Goal: Task Accomplishment & Management: Use online tool/utility

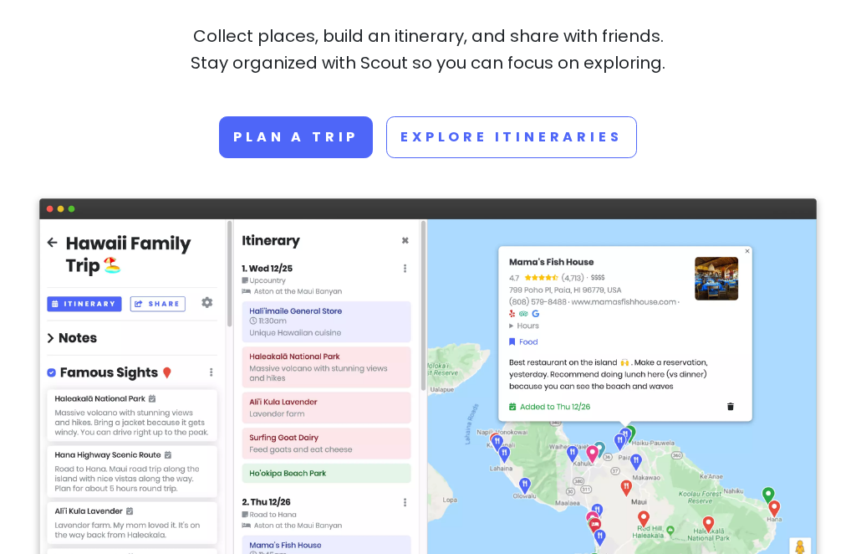
scroll to position [309, 0]
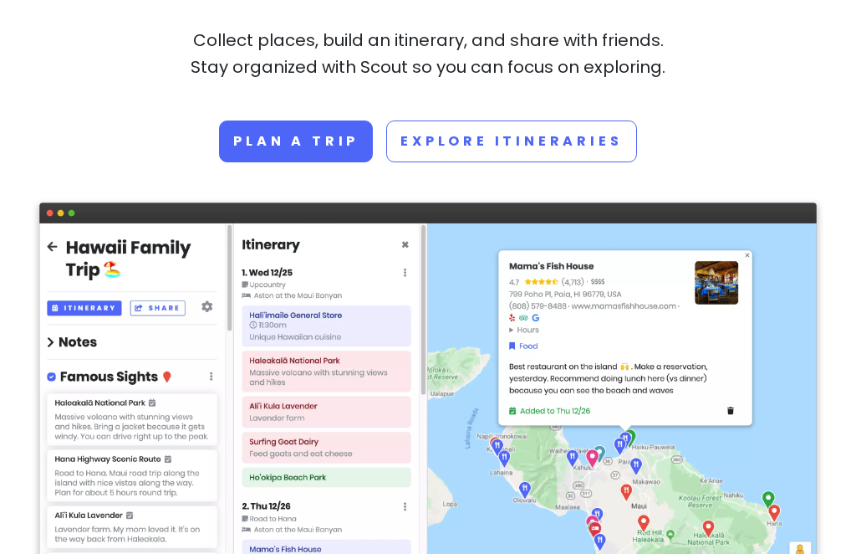
click at [302, 137] on link "Plan a trip" at bounding box center [296, 141] width 154 height 42
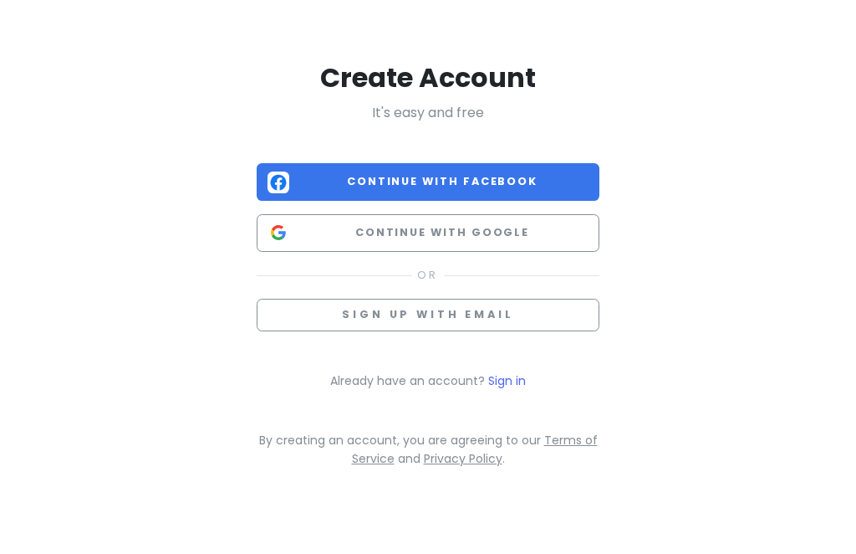
click at [523, 236] on span "Continue with Google" at bounding box center [442, 232] width 293 height 17
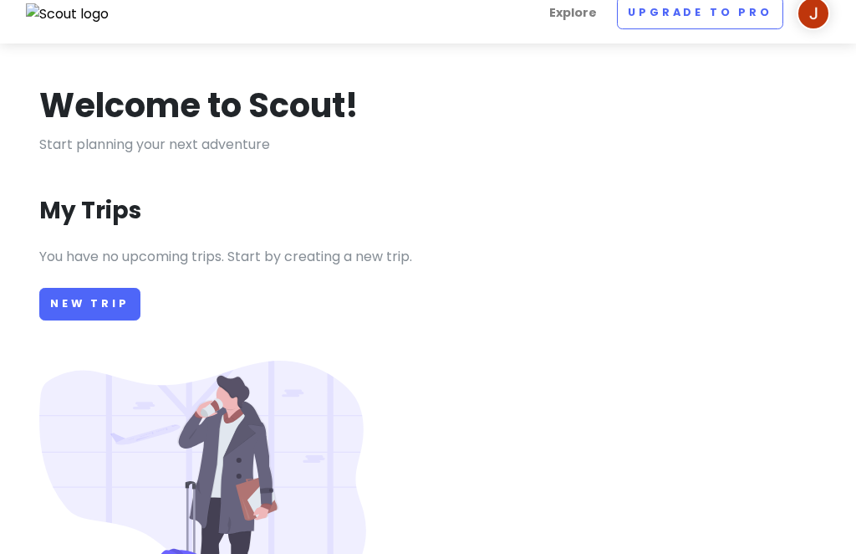
scroll to position [17, 0]
click at [80, 316] on link "New Trip" at bounding box center [89, 304] width 101 height 33
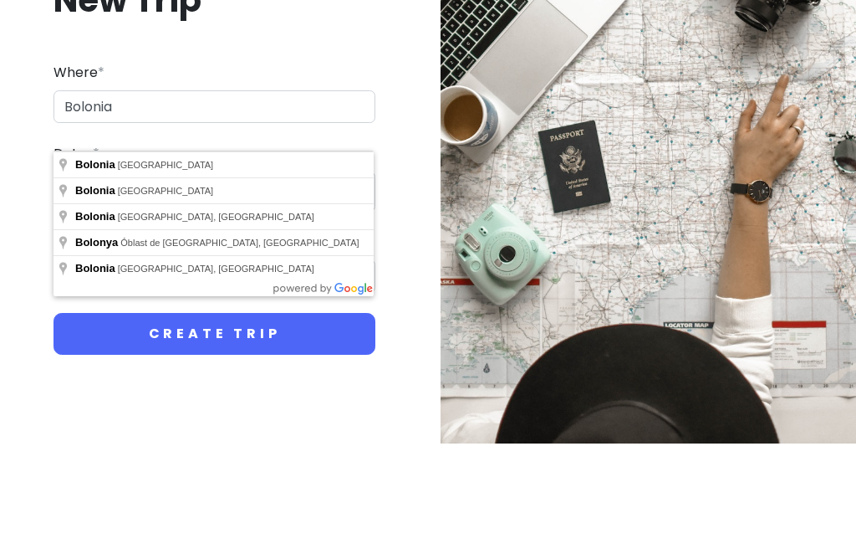
type input "[GEOGRAPHIC_DATA], [GEOGRAPHIC_DATA]"
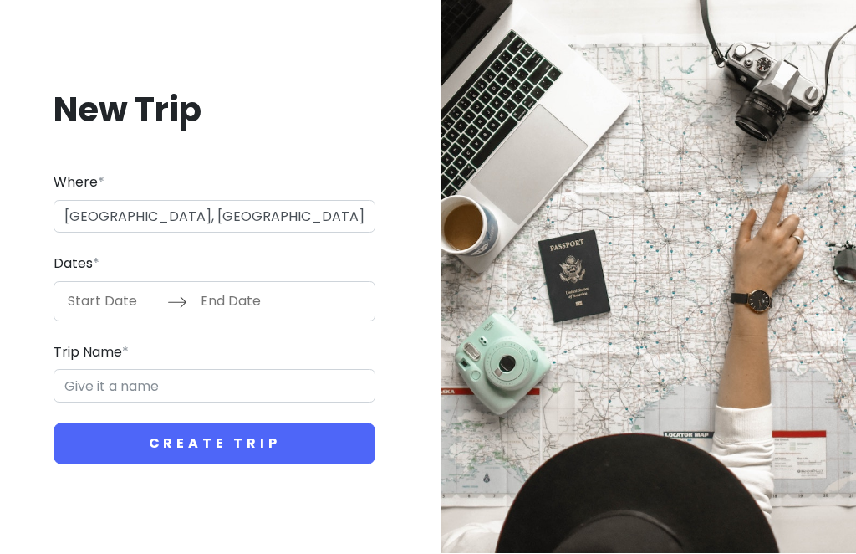
type input "Bolonia Trip"
click at [101, 321] on input "Start Date" at bounding box center [113, 302] width 109 height 38
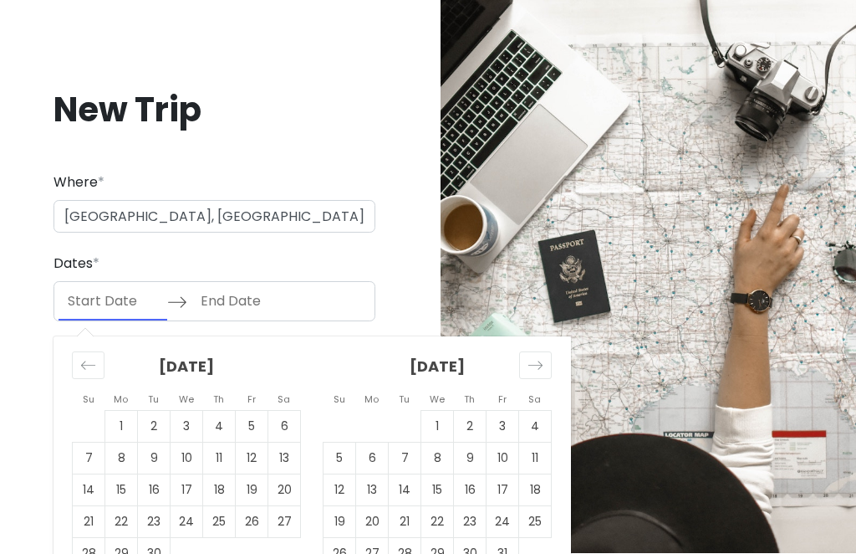
click at [192, 505] on td "17" at bounding box center [187, 489] width 33 height 32
type input "[DATE]"
click at [192, 537] on td "24" at bounding box center [187, 521] width 33 height 32
type input "[DATE]"
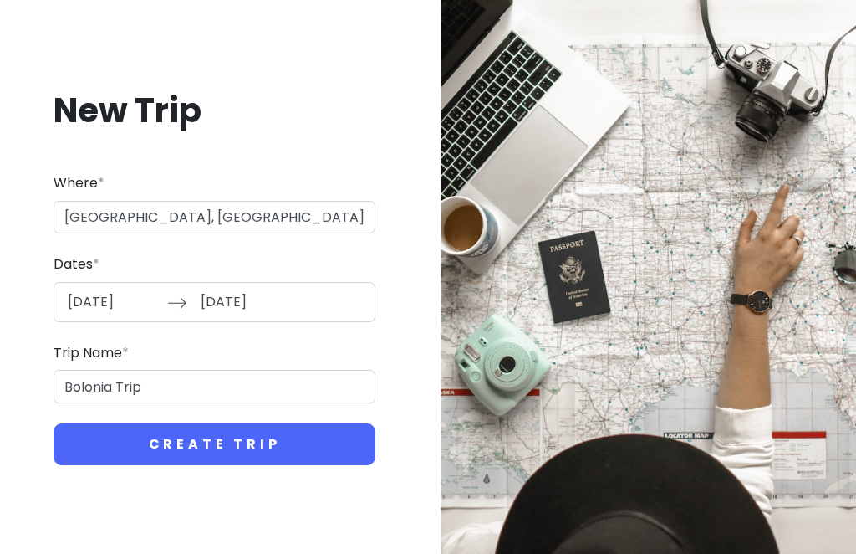
scroll to position [0, 0]
click at [242, 465] on button "Create Trip" at bounding box center [215, 444] width 322 height 42
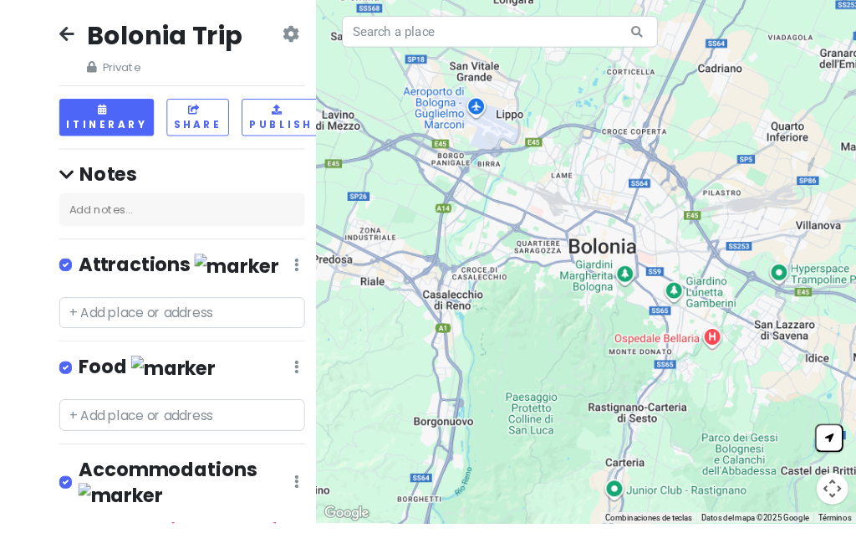
scroll to position [55, 0]
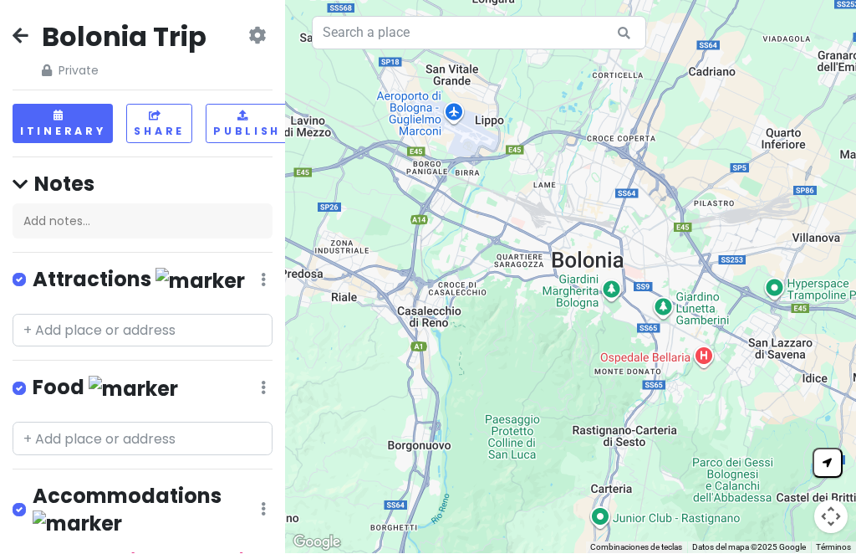
click at [185, 204] on div "Add notes..." at bounding box center [143, 221] width 260 height 35
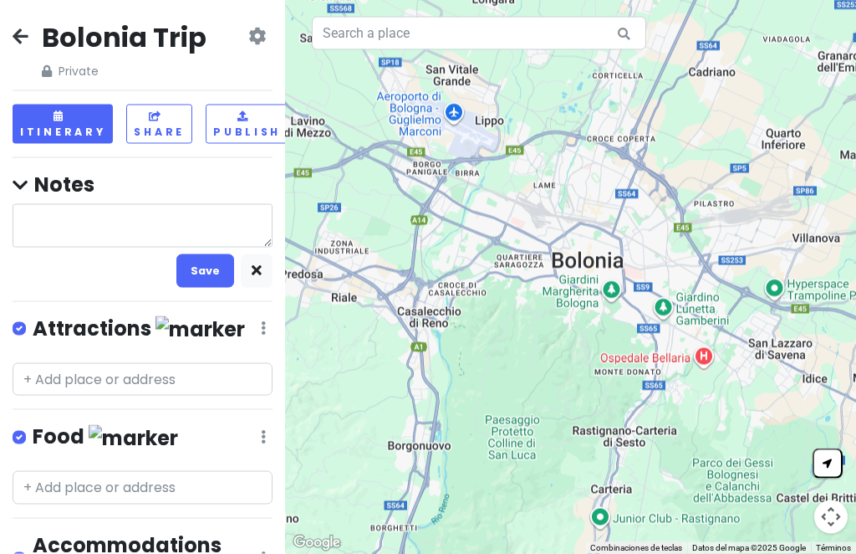
click at [248, 171] on h4 "Notes" at bounding box center [143, 184] width 260 height 26
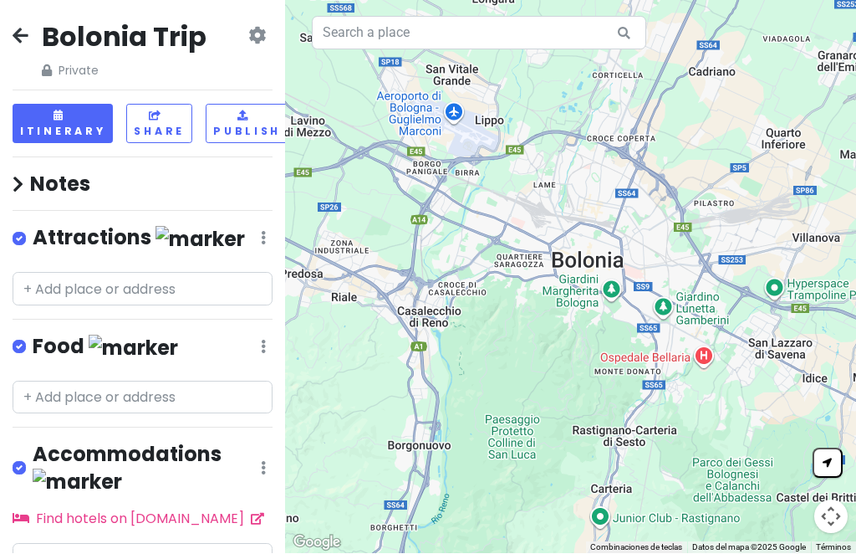
click at [214, 509] on link "Find hotels on [DOMAIN_NAME]" at bounding box center [139, 518] width 252 height 19
